Goal: Task Accomplishment & Management: Manage account settings

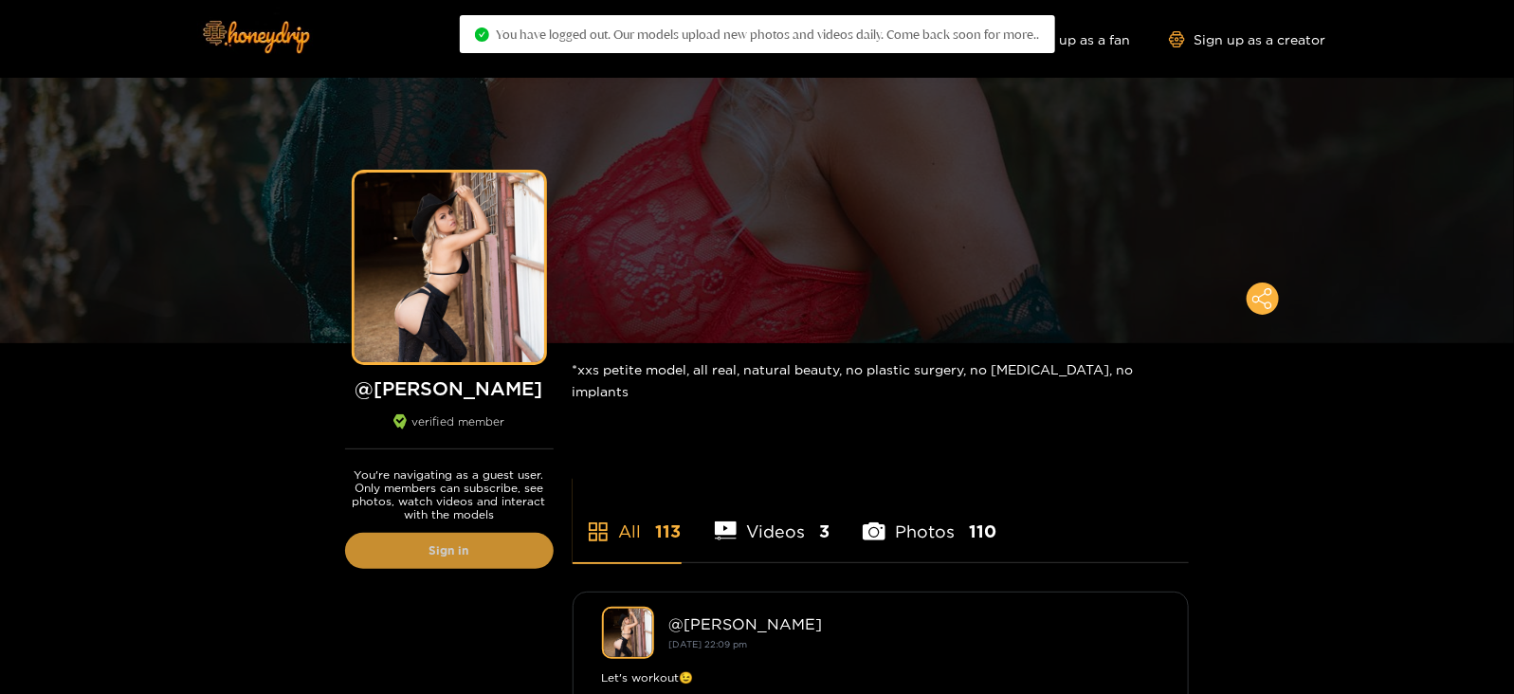
click at [351, 546] on link "Sign in" at bounding box center [449, 551] width 209 height 36
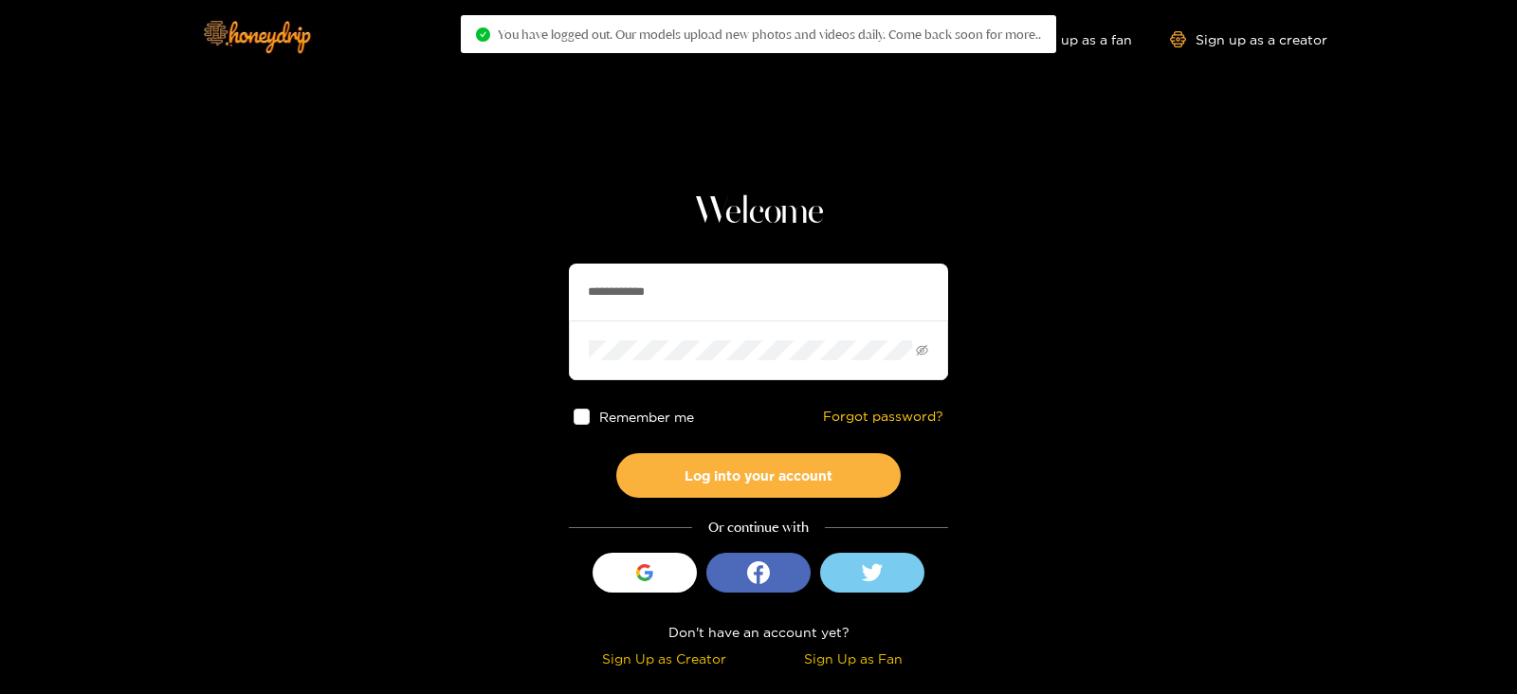
drag, startPoint x: 714, startPoint y: 268, endPoint x: 479, endPoint y: 309, distance: 238.7
click at [493, 314] on section "**********" at bounding box center [758, 337] width 1517 height 674
type input "**********"
click at [616, 453] on button "Log into your account" at bounding box center [758, 475] width 284 height 45
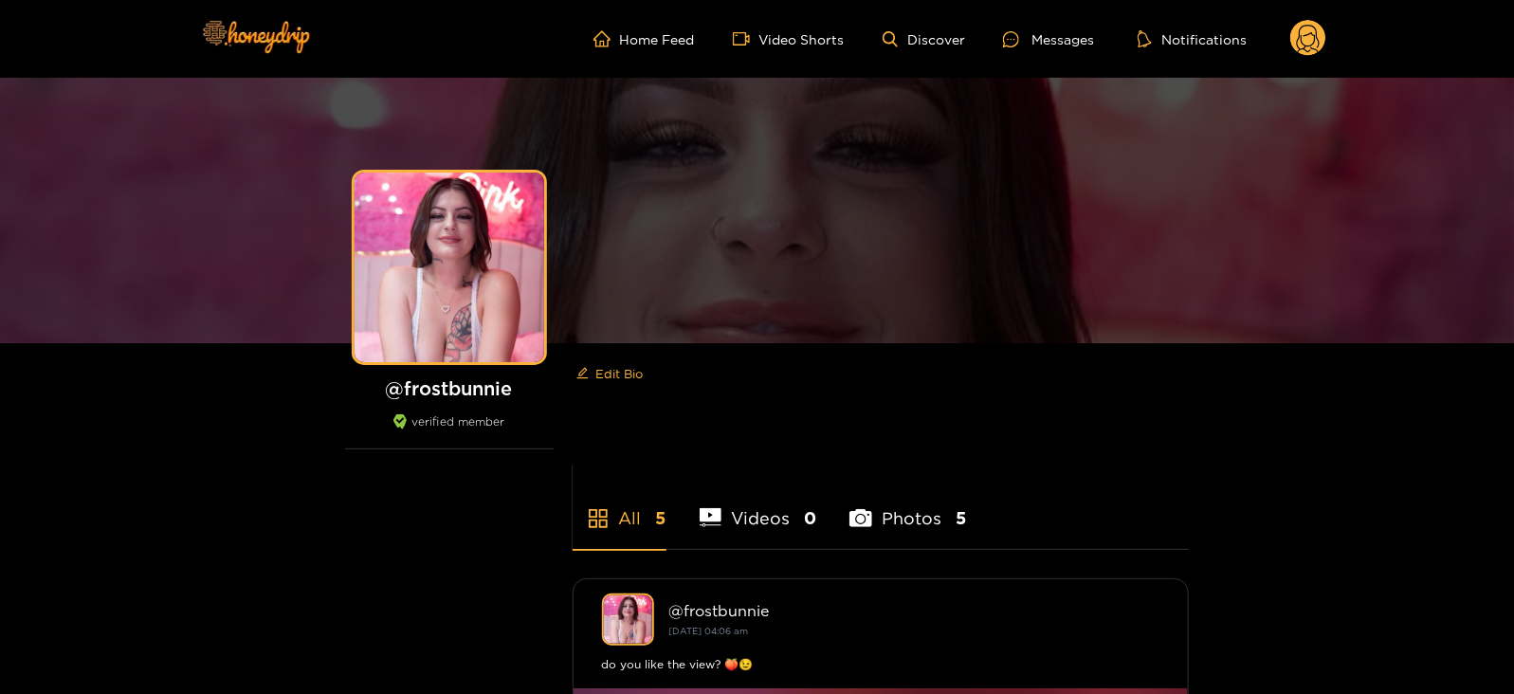
click at [1316, 45] on circle at bounding box center [1309, 38] width 36 height 36
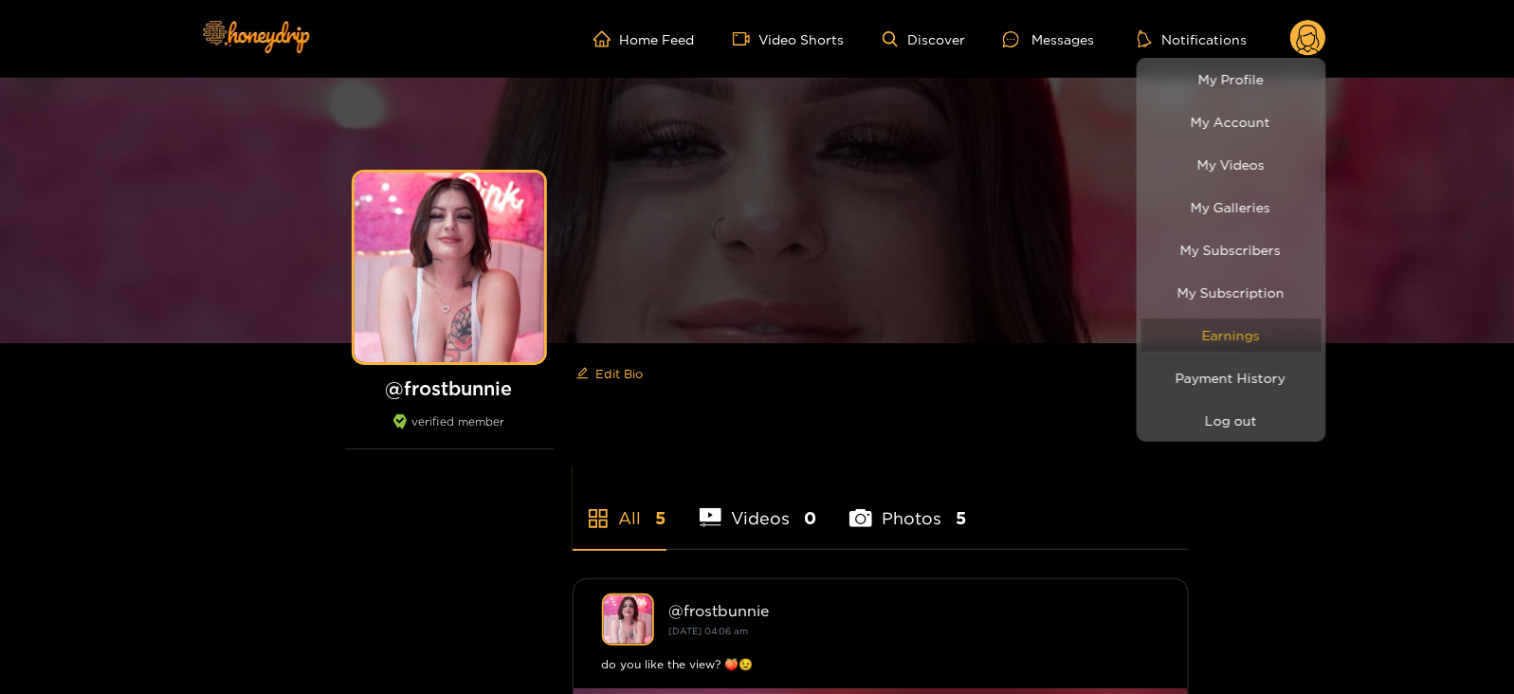
click at [1254, 319] on link "Earnings" at bounding box center [1232, 335] width 180 height 33
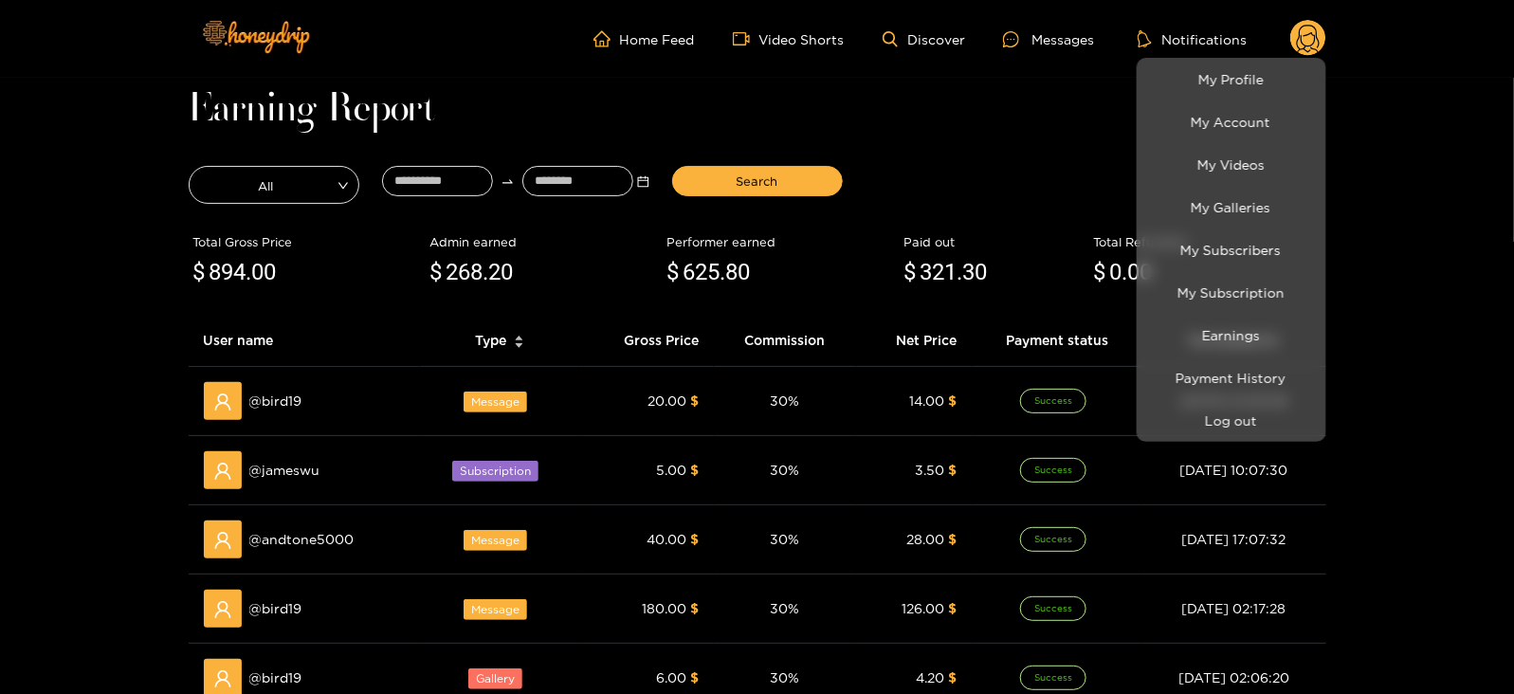
click at [439, 184] on div at bounding box center [757, 347] width 1514 height 694
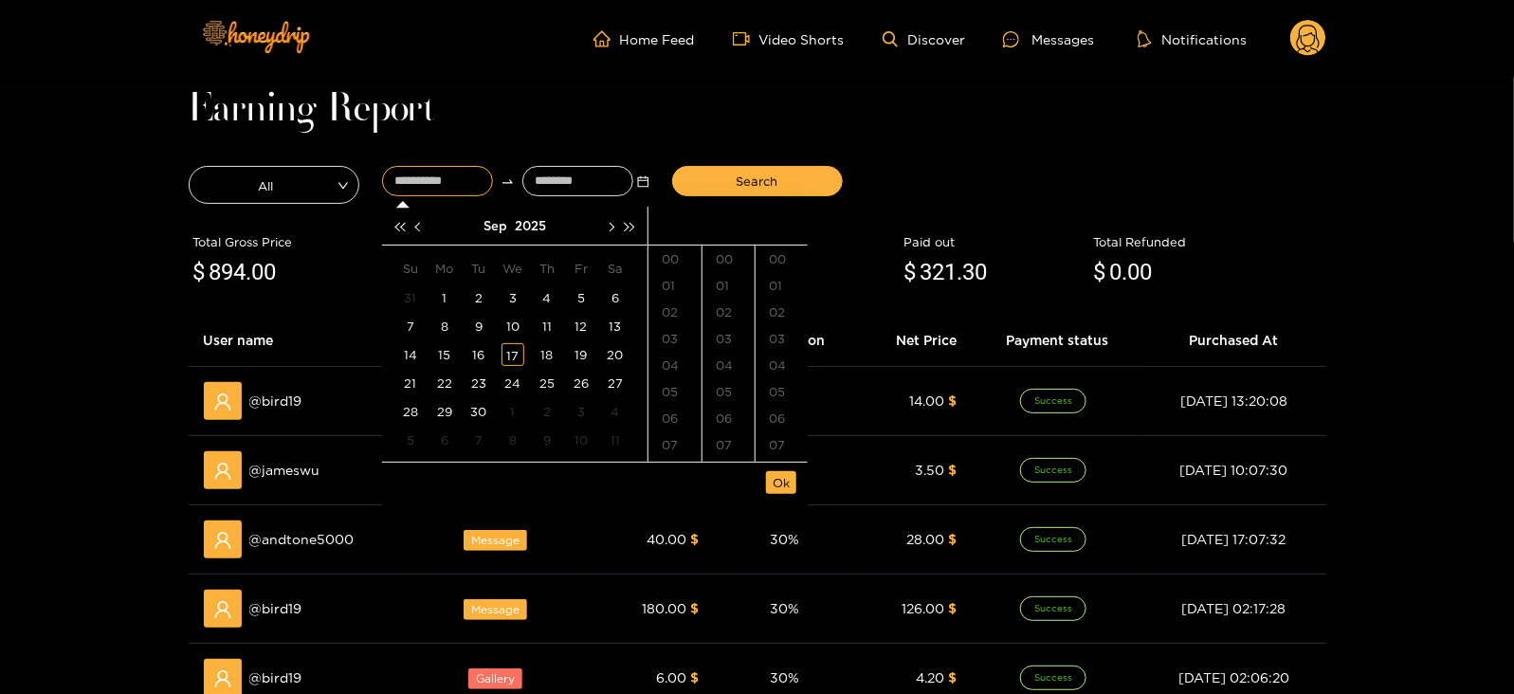
click at [439, 184] on input at bounding box center [437, 181] width 111 height 30
click at [425, 216] on button "button" at bounding box center [420, 226] width 20 height 38
click at [514, 364] on div "16" at bounding box center [513, 354] width 23 height 23
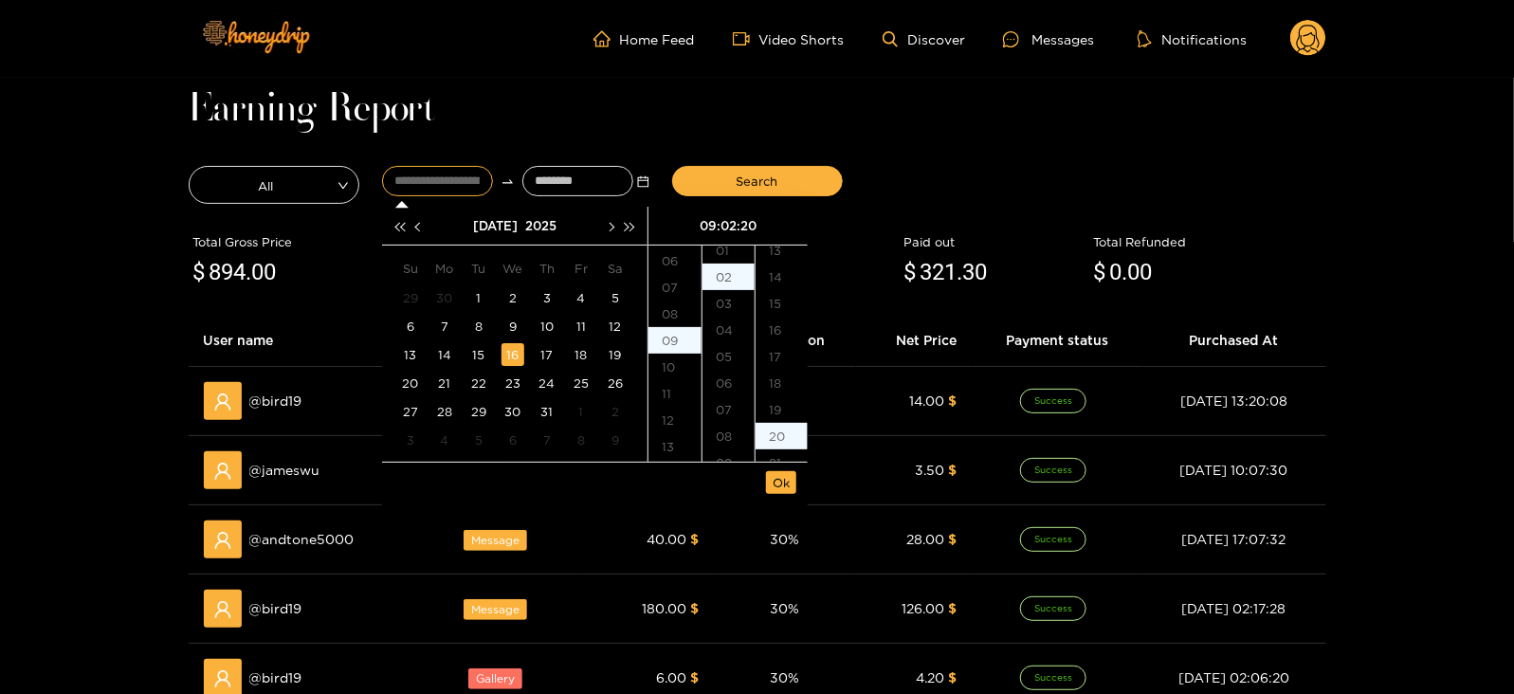
scroll to position [531, 0]
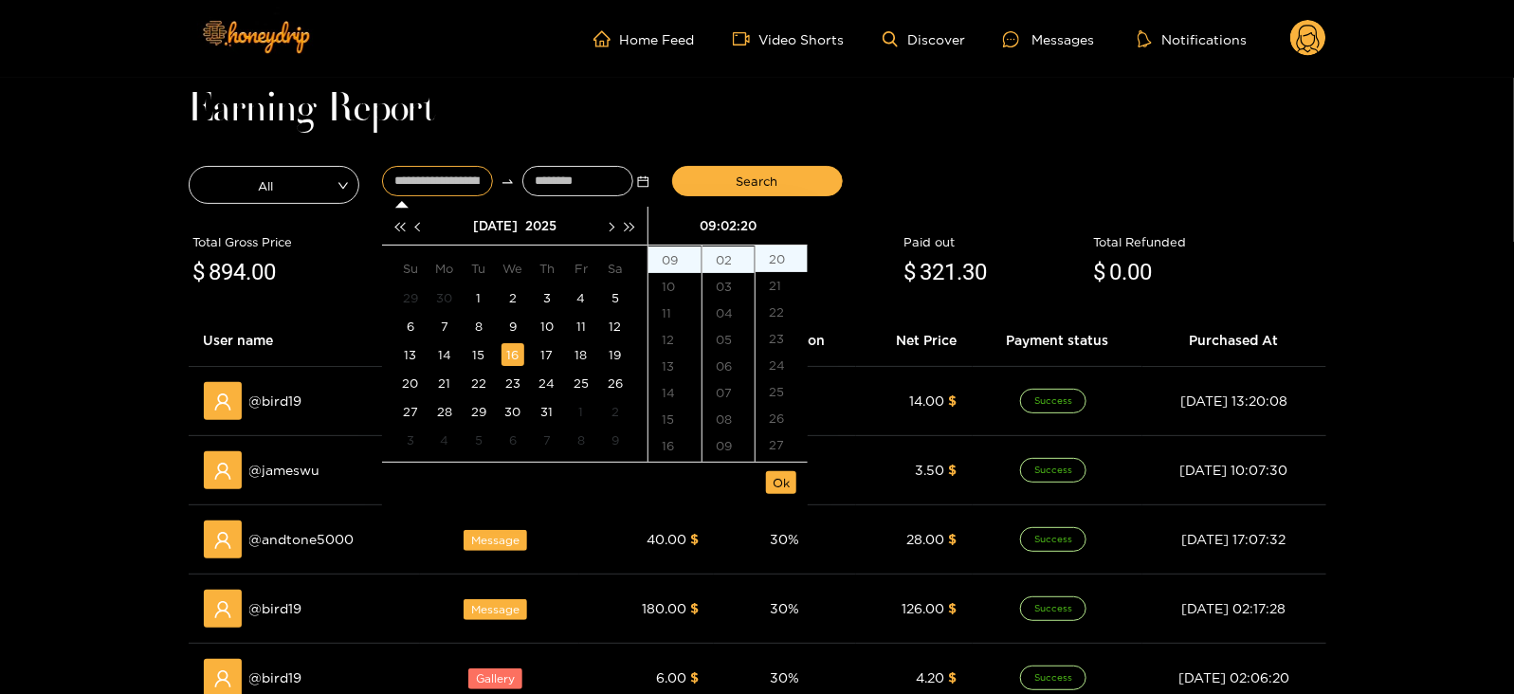
type input "**********"
click at [572, 174] on input at bounding box center [577, 181] width 111 height 30
click at [614, 229] on button "button" at bounding box center [610, 226] width 20 height 38
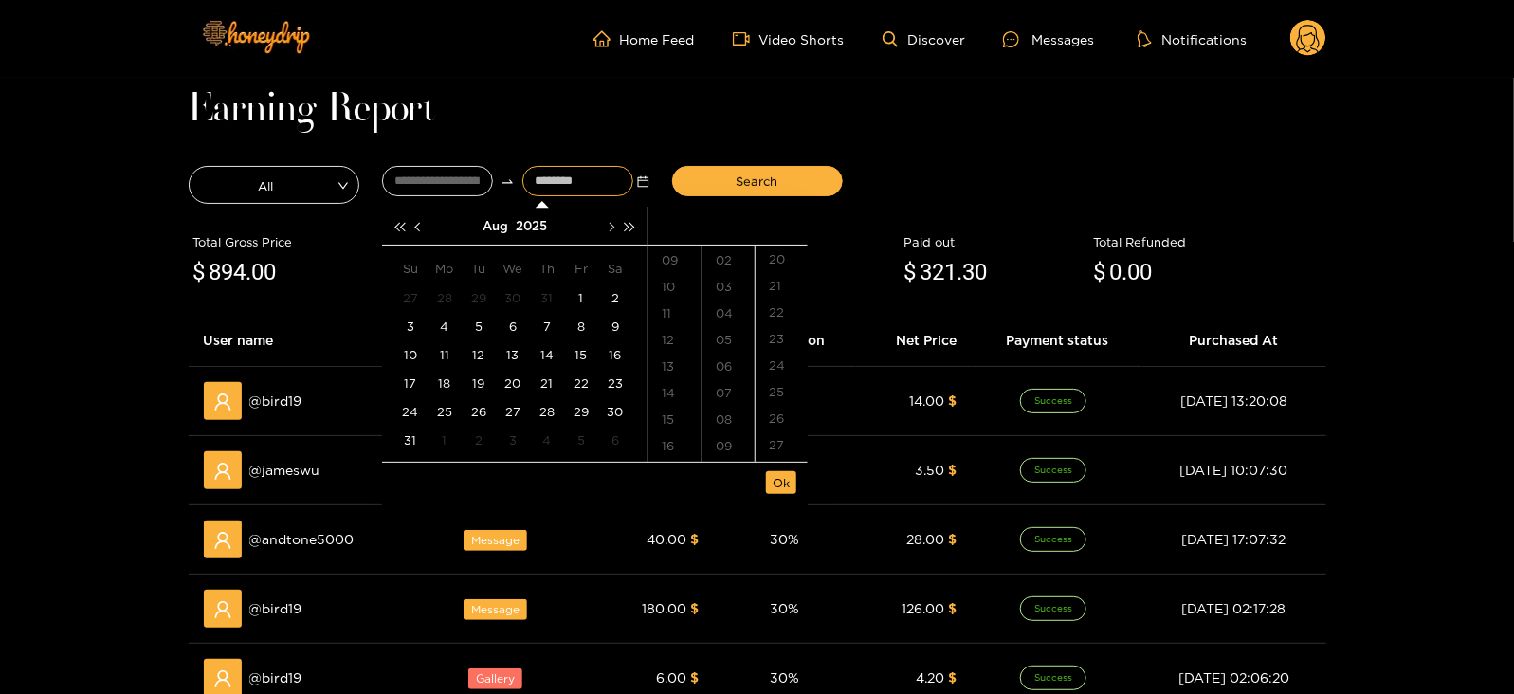
click at [614, 229] on button "button" at bounding box center [610, 226] width 20 height 38
click at [518, 359] on div "17" at bounding box center [513, 354] width 23 height 23
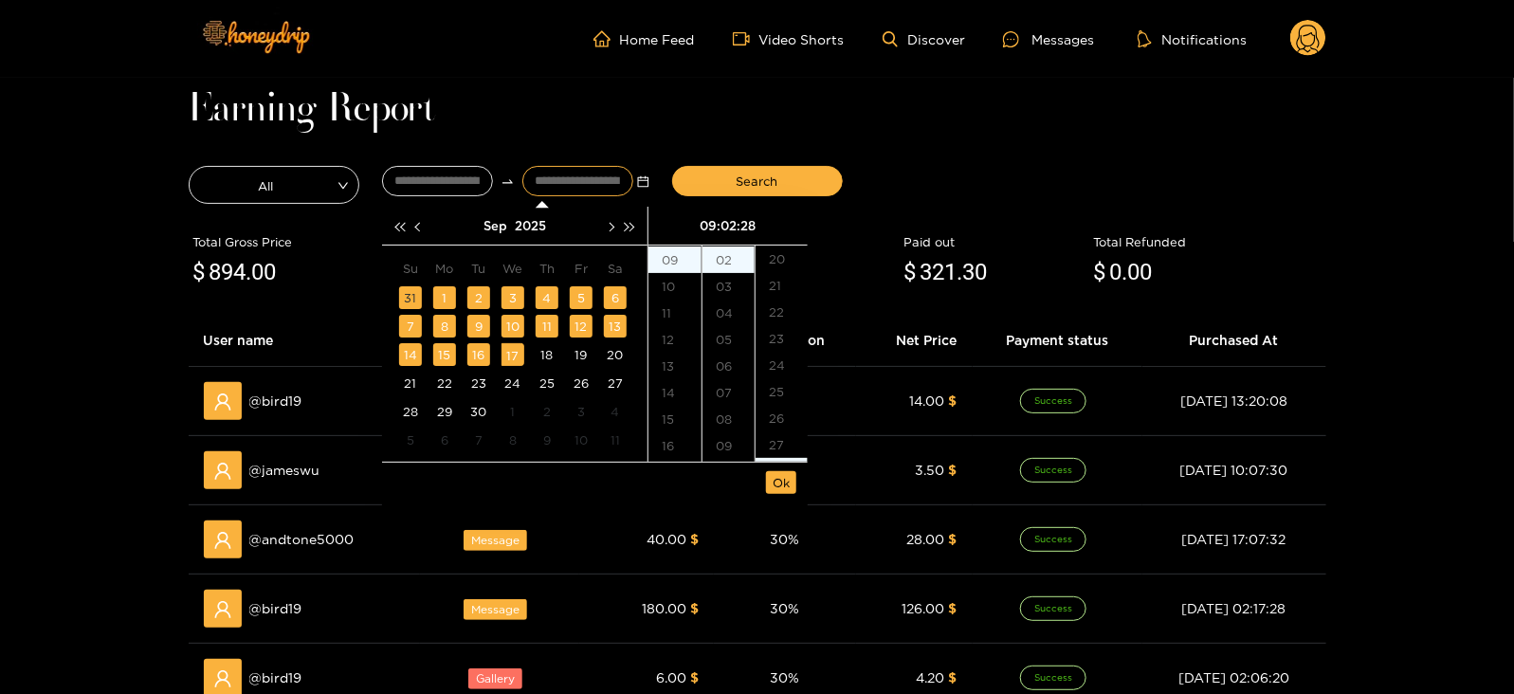
scroll to position [743, 0]
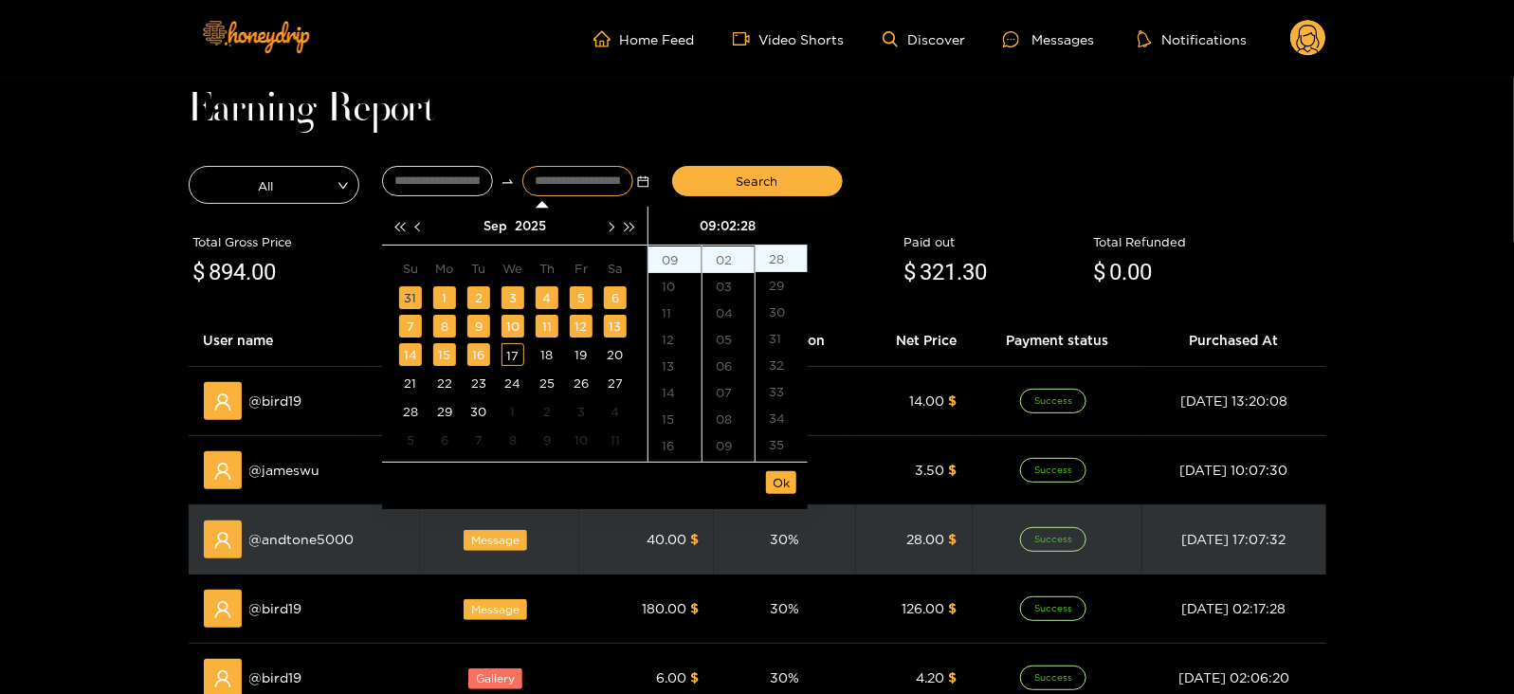
type input "**********"
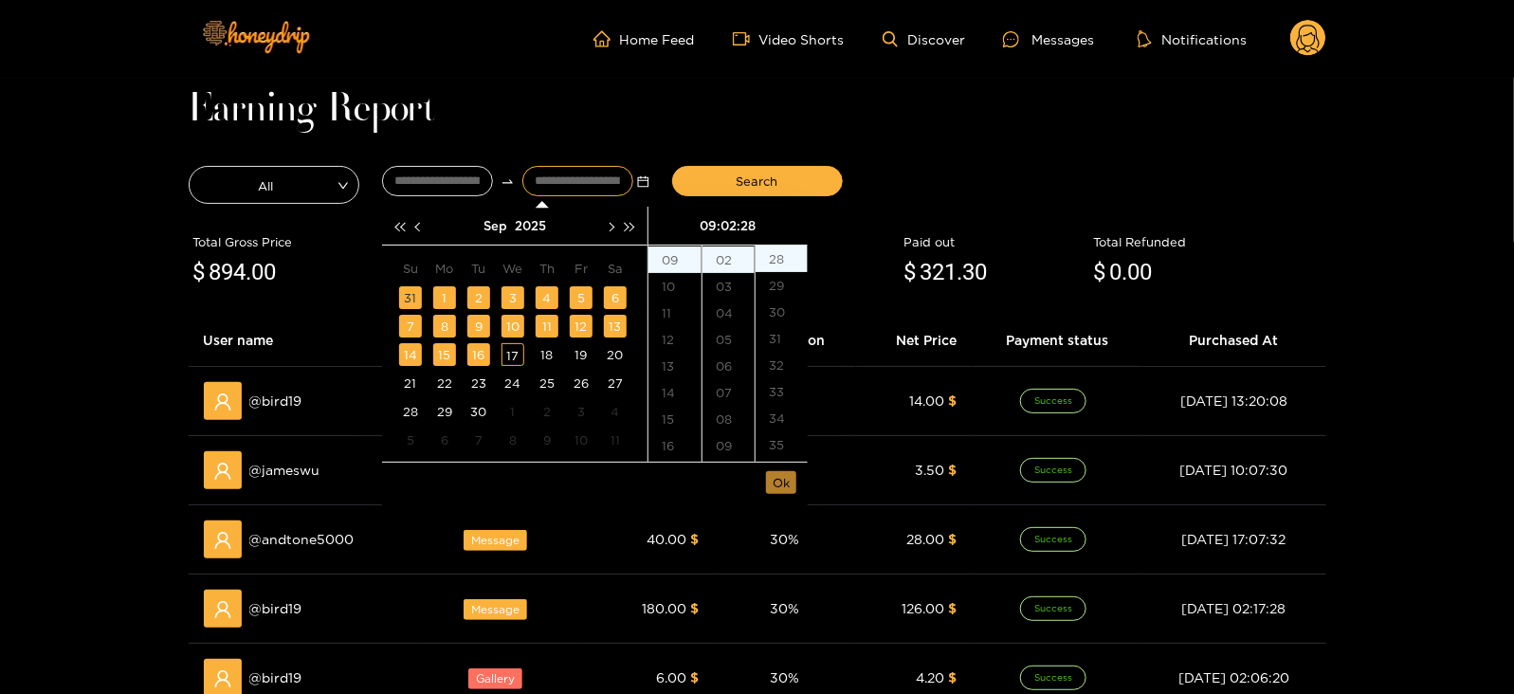
click at [788, 484] on span "Ok" at bounding box center [781, 482] width 17 height 19
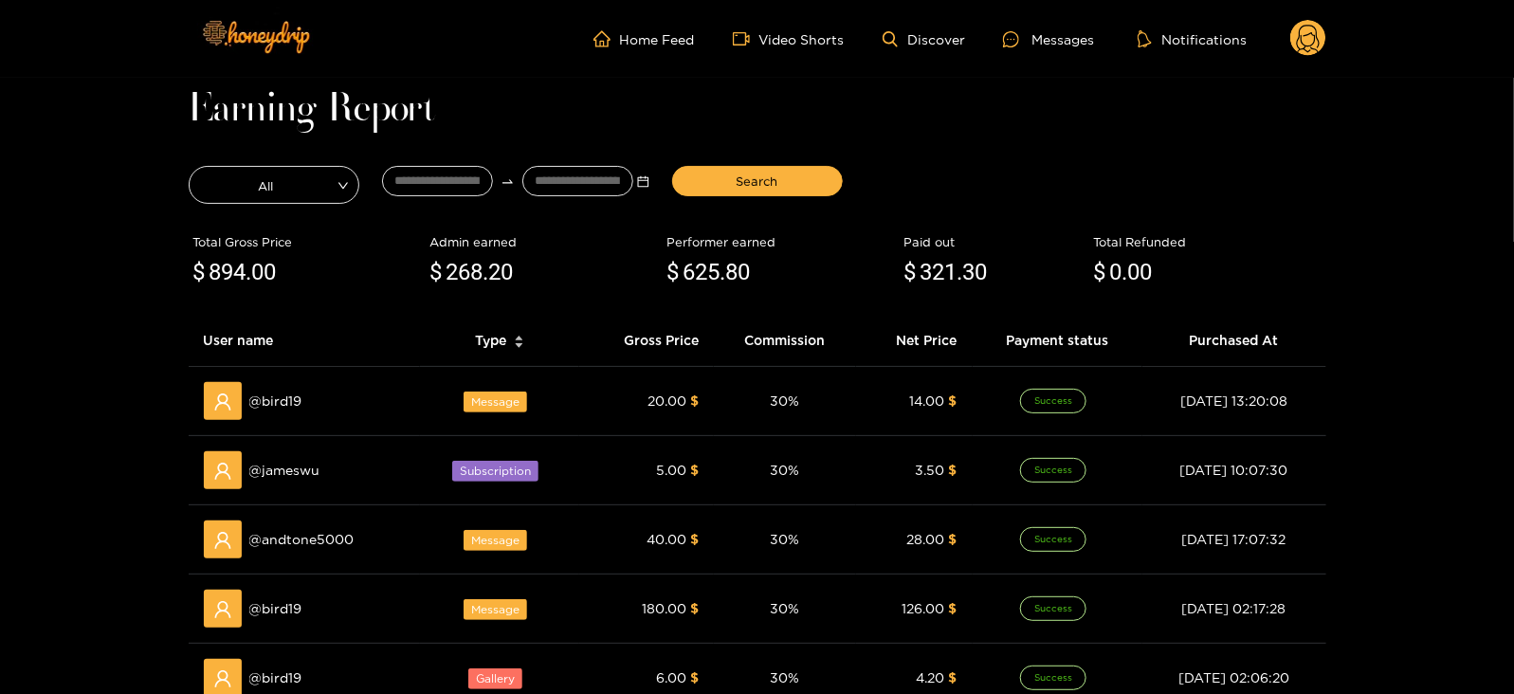
click at [727, 163] on div "Search" at bounding box center [757, 184] width 193 height 47
click at [724, 186] on button "Search" at bounding box center [757, 181] width 171 height 30
click at [24, 78] on main "**********" at bounding box center [757, 648] width 1514 height 1141
click at [1036, 32] on div "Messages" at bounding box center [1048, 39] width 91 height 22
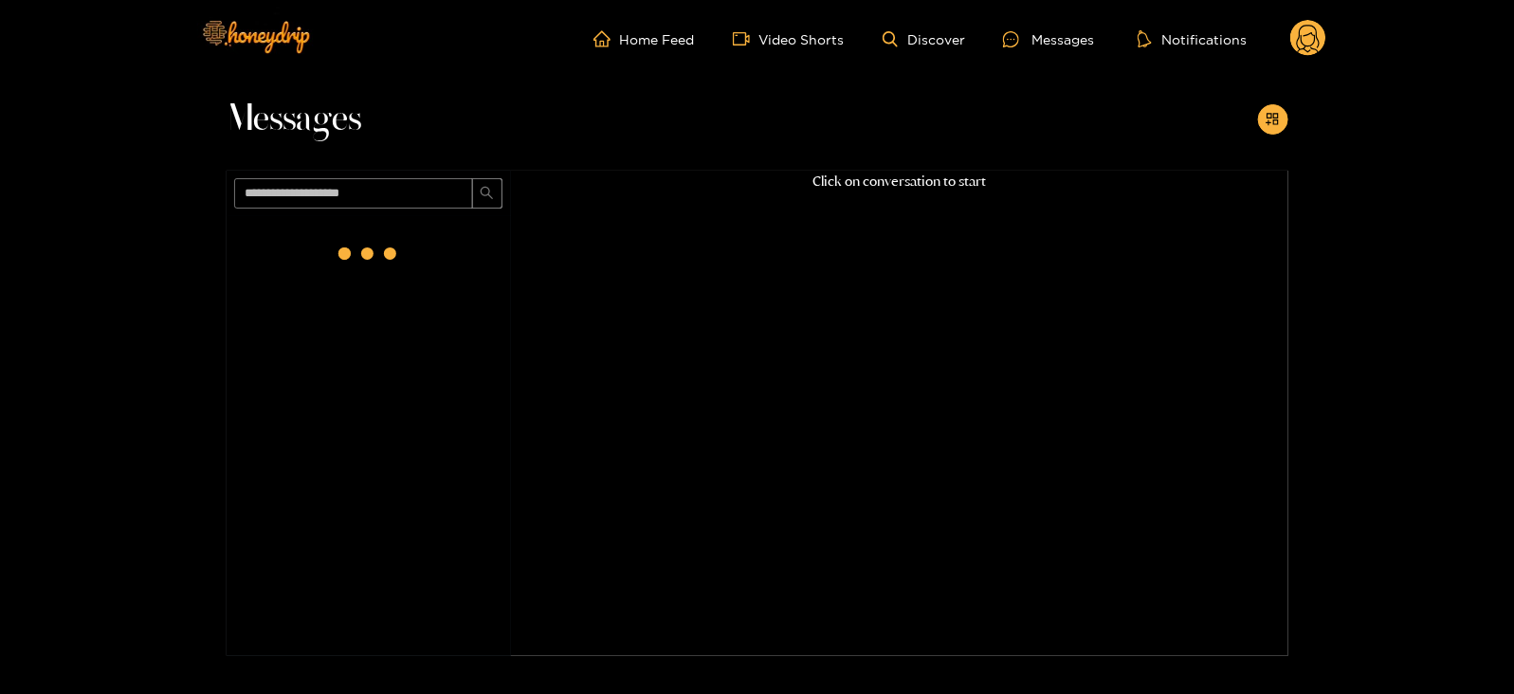
click at [1402, 19] on header "Home Feed Video Shorts Discover Messages Notifications 0 videos discover messag…" at bounding box center [757, 39] width 1514 height 78
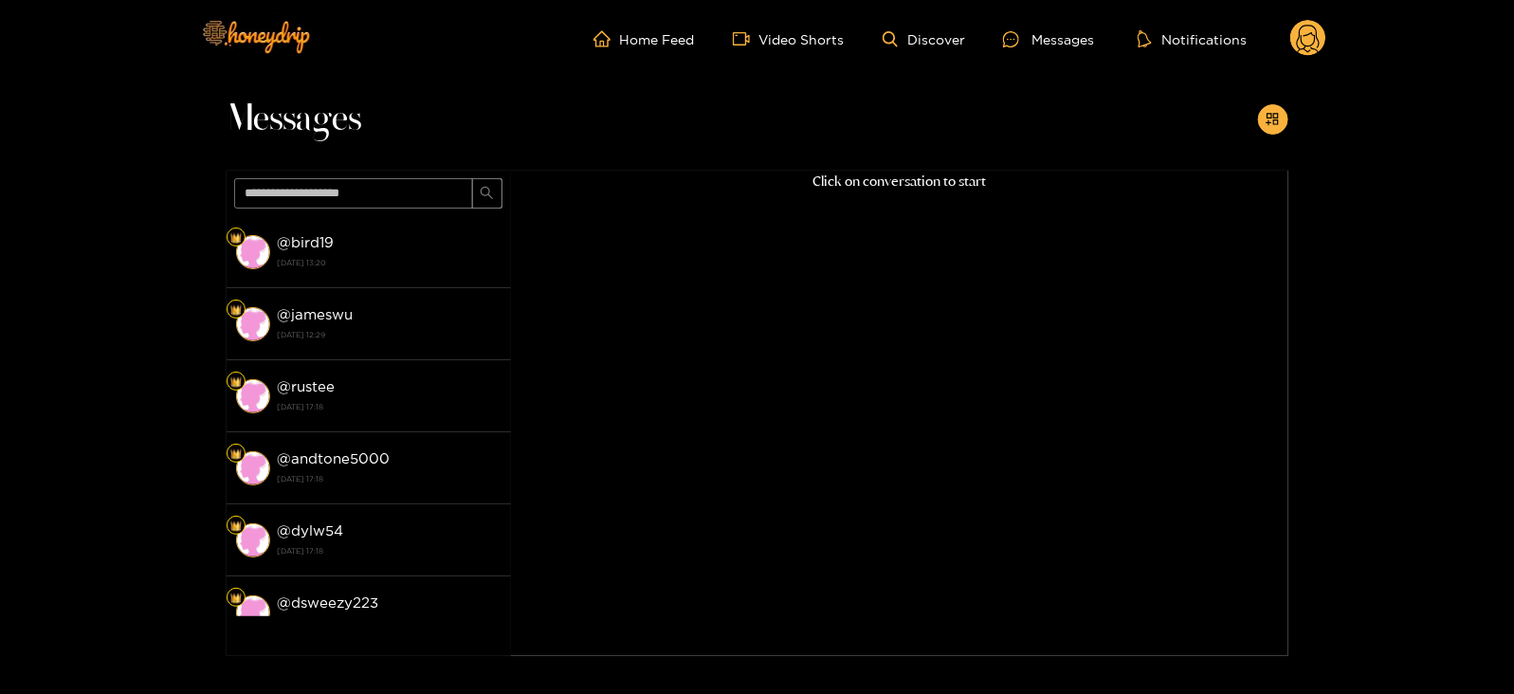
click at [1316, 48] on circle at bounding box center [1309, 38] width 36 height 36
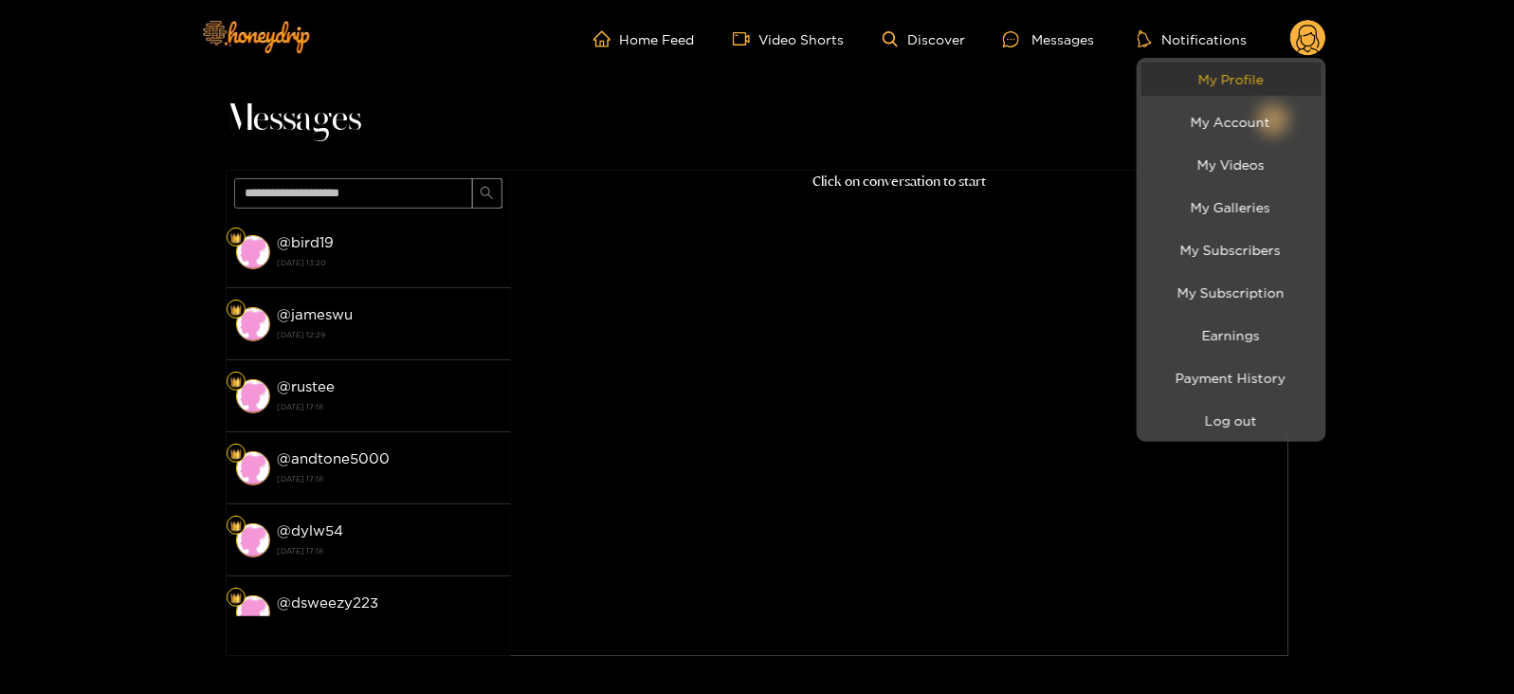
click at [1210, 68] on link "My Profile" at bounding box center [1232, 79] width 180 height 33
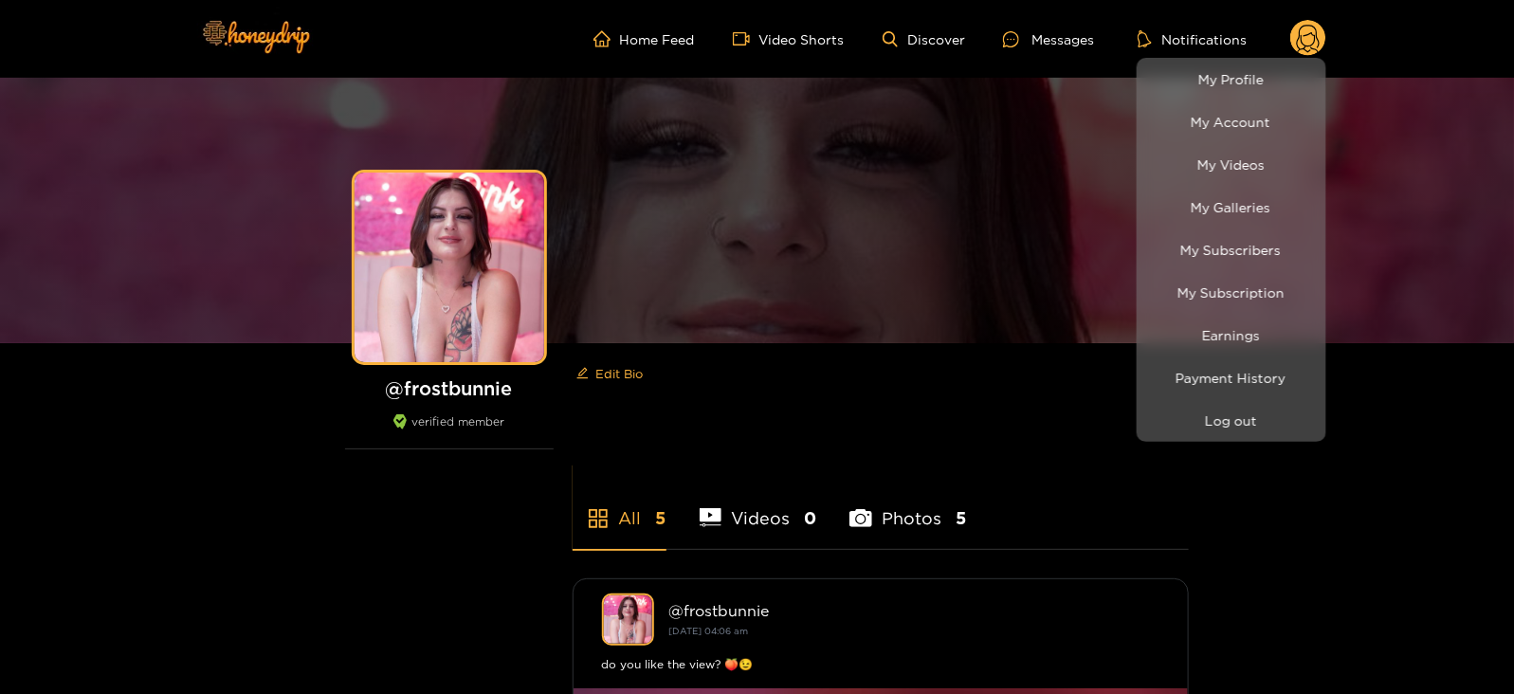
click at [1060, 39] on div at bounding box center [757, 347] width 1514 height 694
click at [1060, 39] on div "Messages" at bounding box center [1048, 39] width 91 height 22
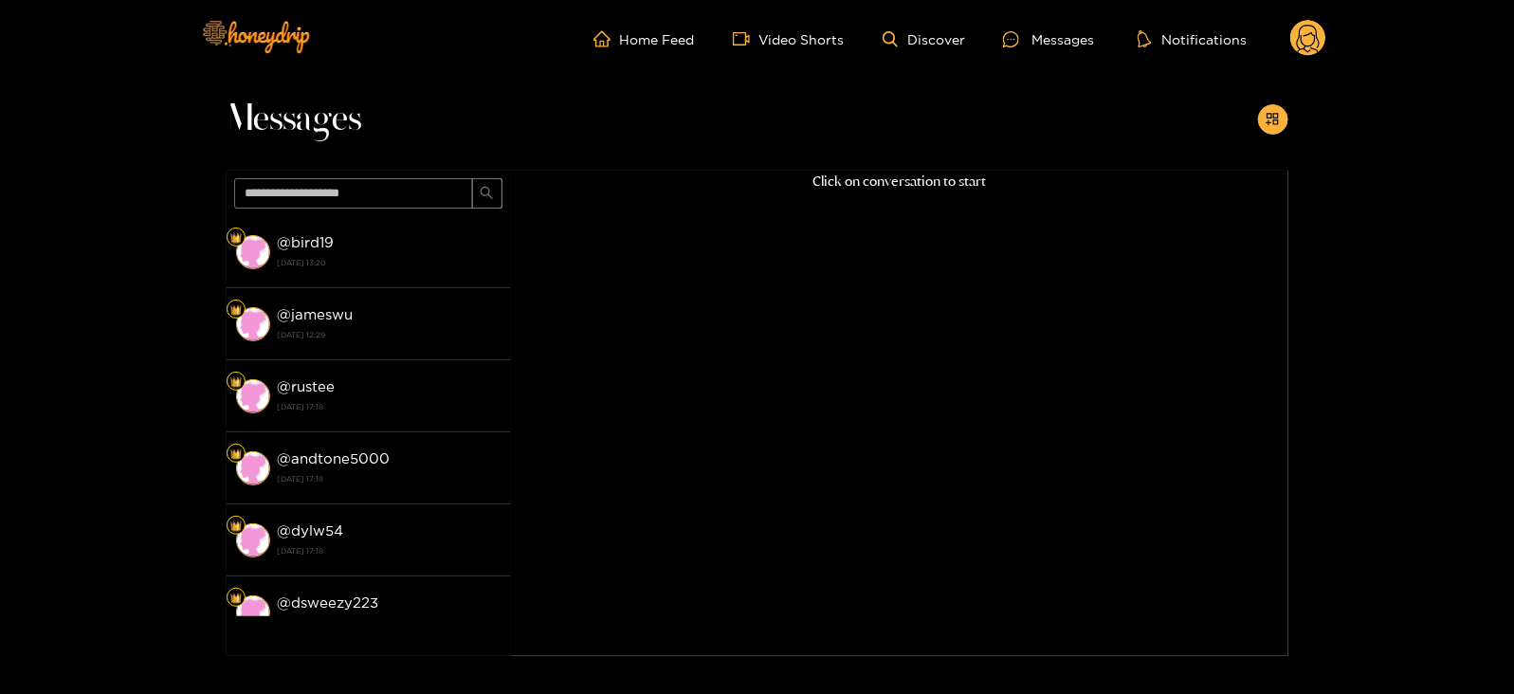
click at [1316, 26] on circle at bounding box center [1309, 38] width 36 height 36
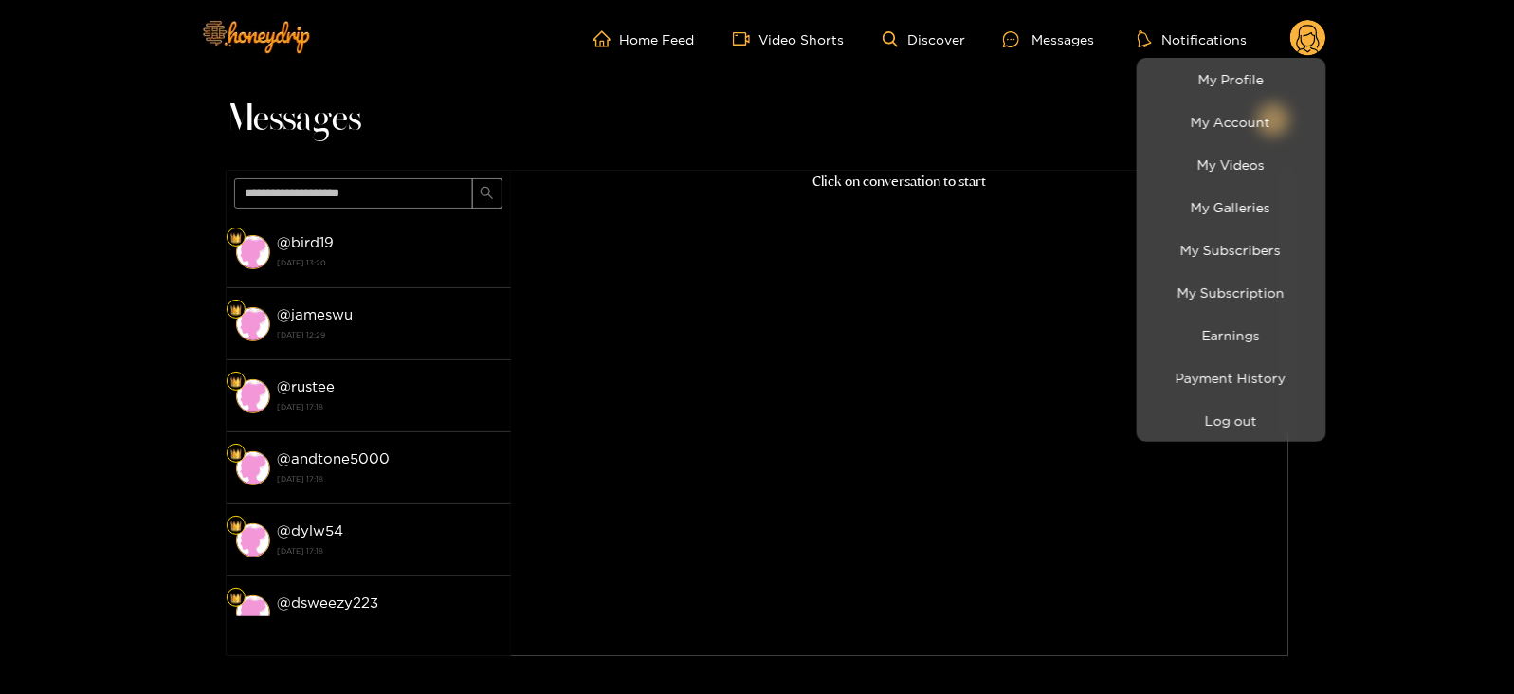
click at [1227, 395] on li "Payment History" at bounding box center [1232, 378] width 190 height 43
click at [1196, 410] on button "Log out" at bounding box center [1232, 420] width 180 height 33
